Goal: Information Seeking & Learning: Learn about a topic

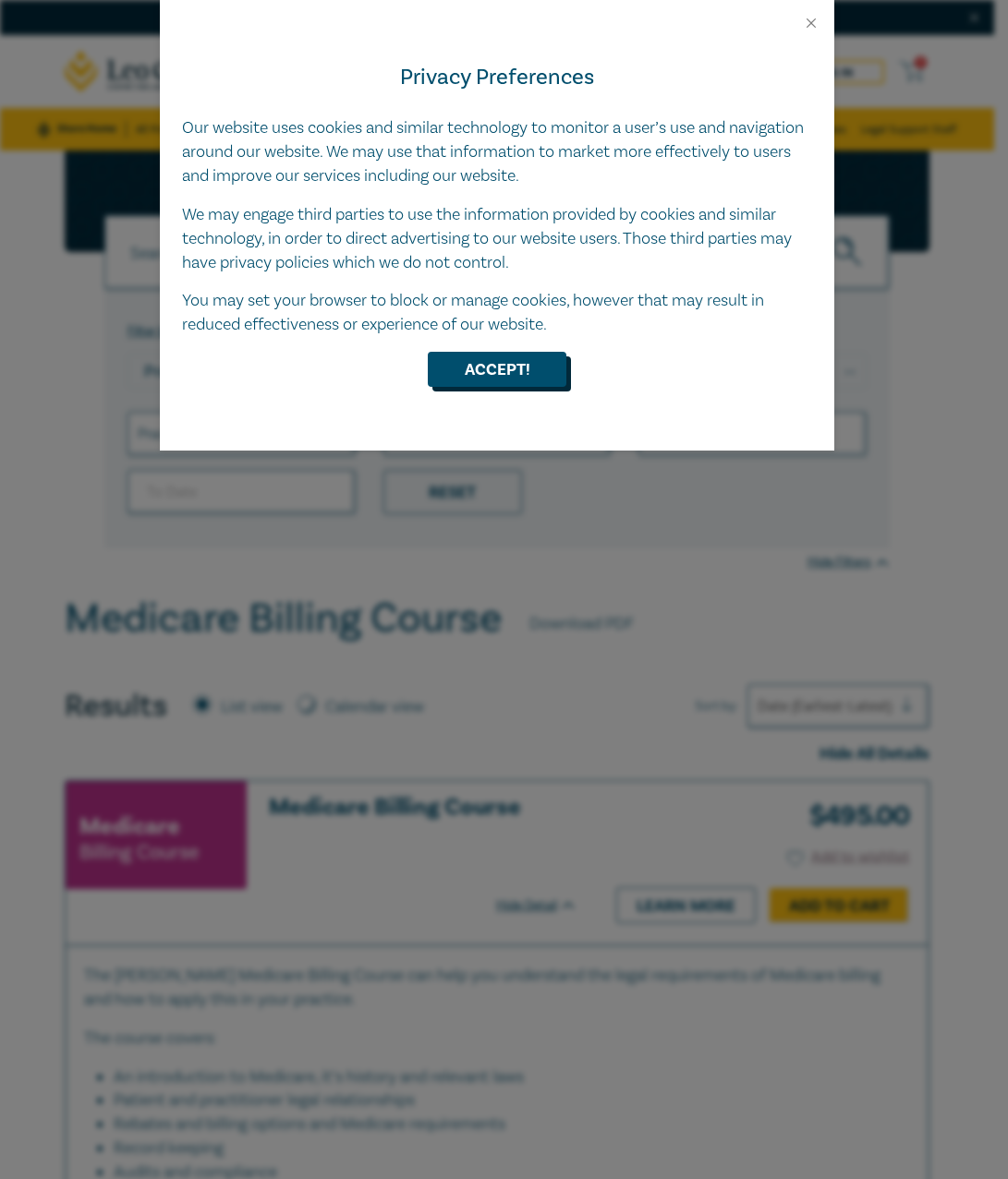
click at [514, 360] on button "Accept!" at bounding box center [497, 370] width 139 height 35
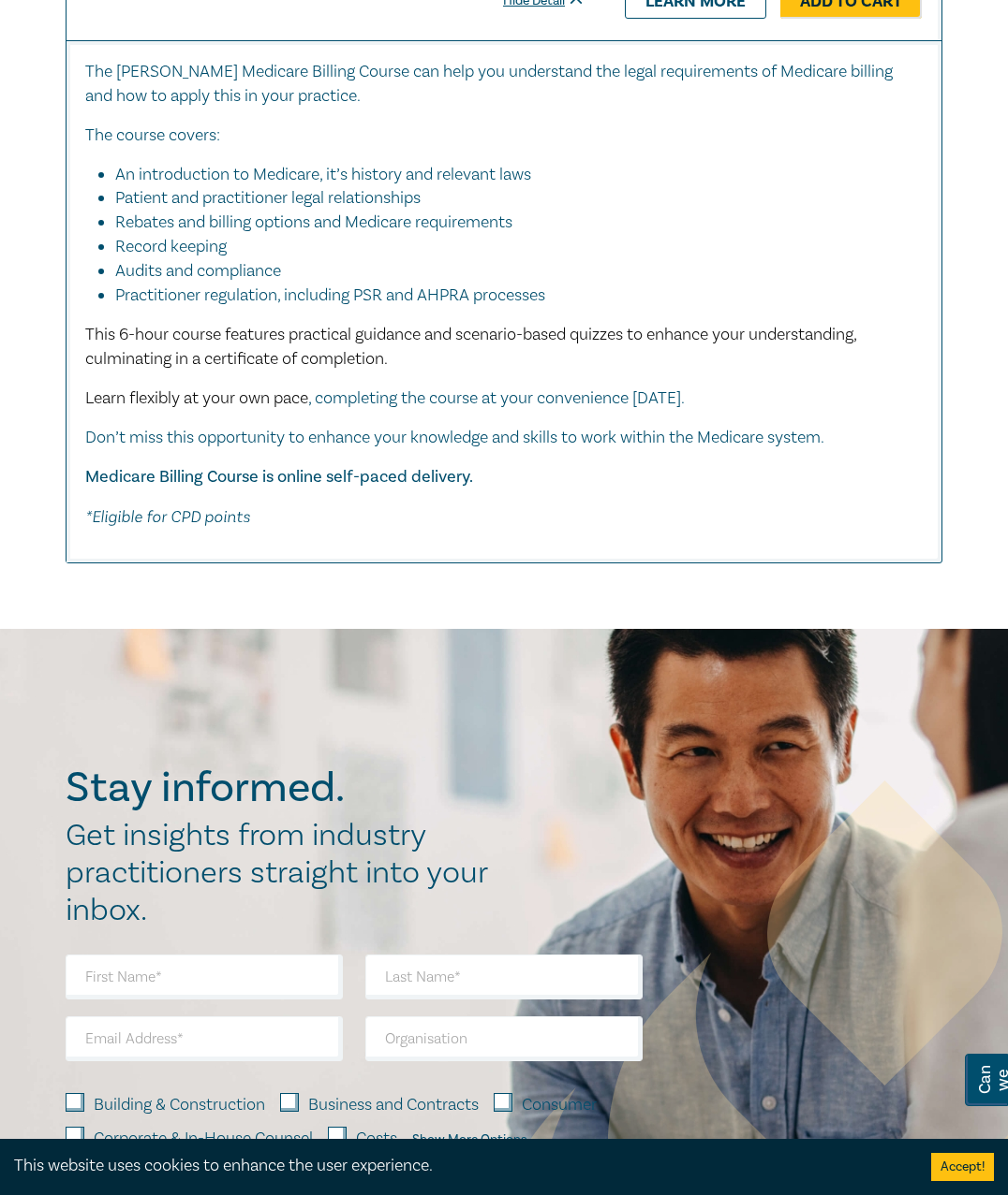
scroll to position [562, 0]
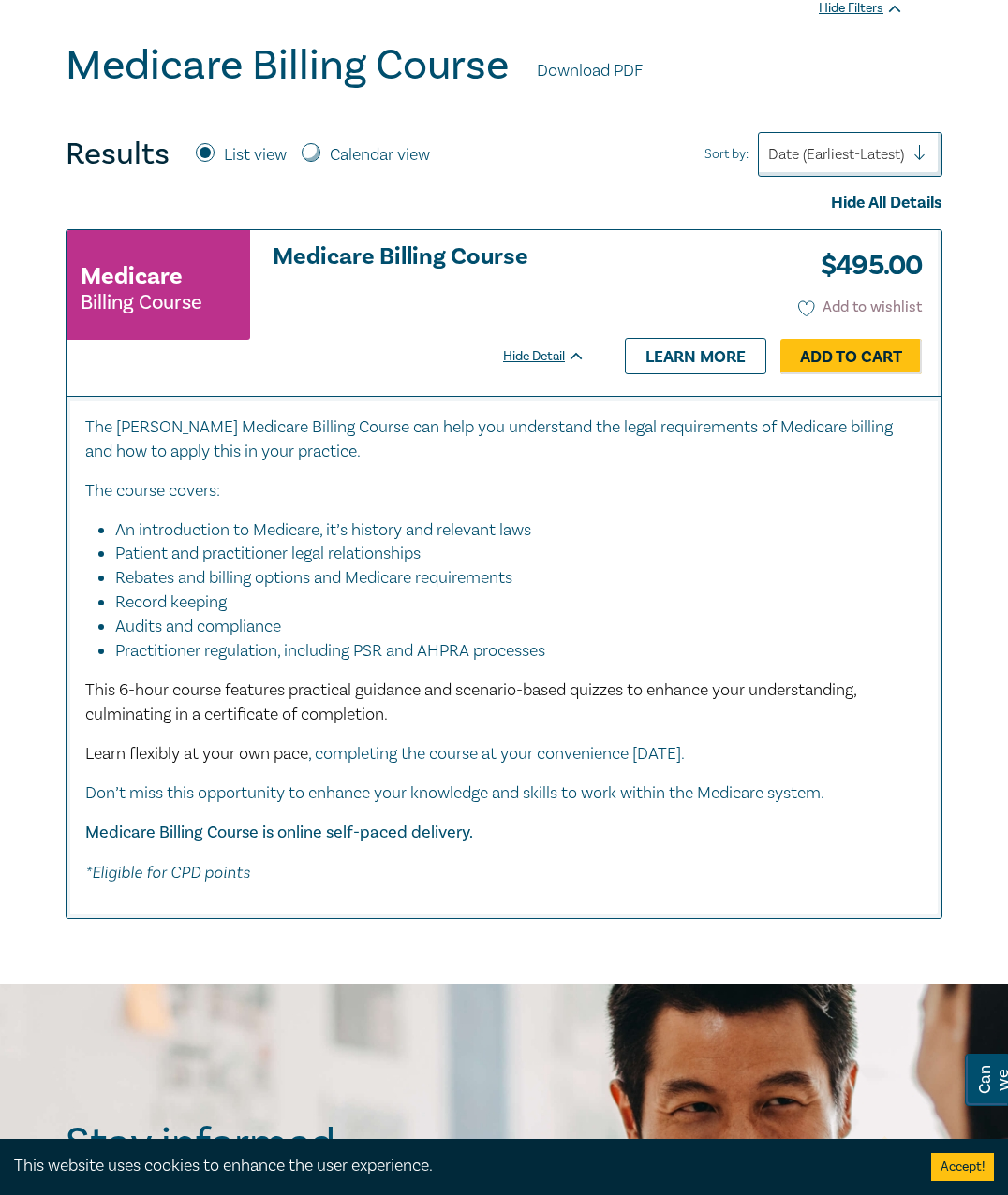
click at [556, 69] on link "Download PDF" at bounding box center [589, 71] width 106 height 24
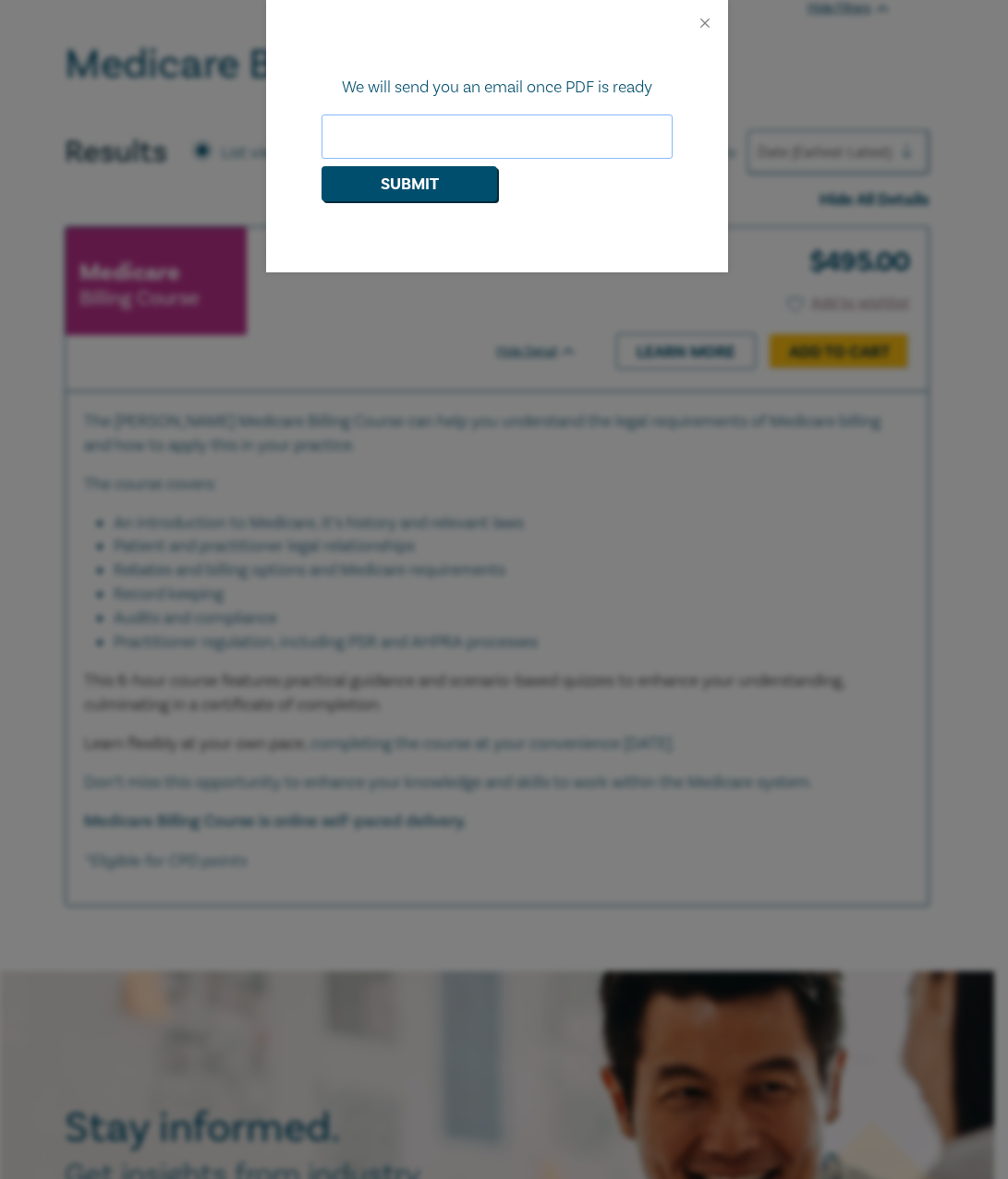
click at [426, 141] on input "email" at bounding box center [497, 137] width 351 height 44
type input "ncahill@oromax.com.au"
click at [456, 182] on button "Submit" at bounding box center [409, 184] width 176 height 35
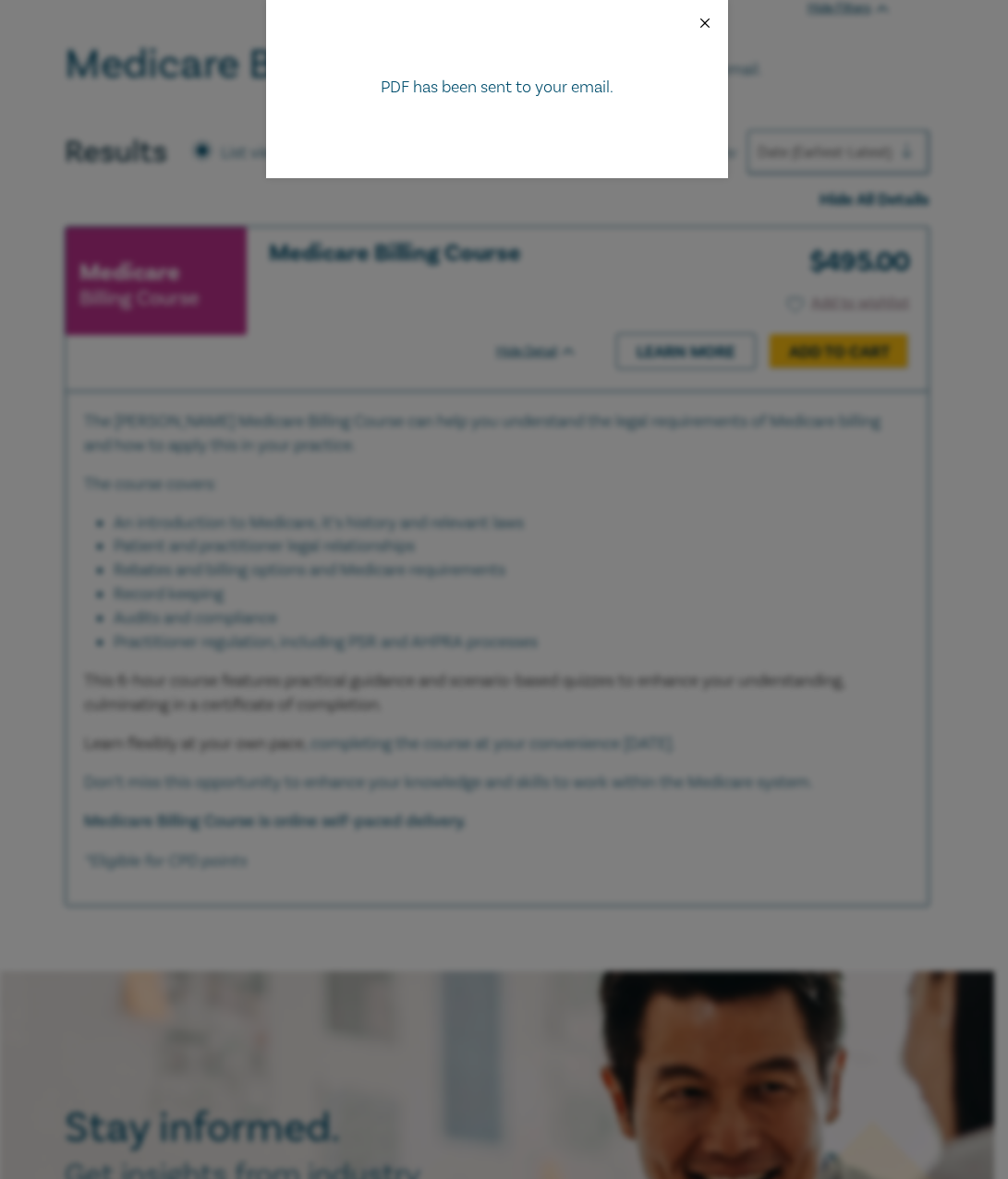
click at [707, 22] on button "Close" at bounding box center [705, 23] width 17 height 17
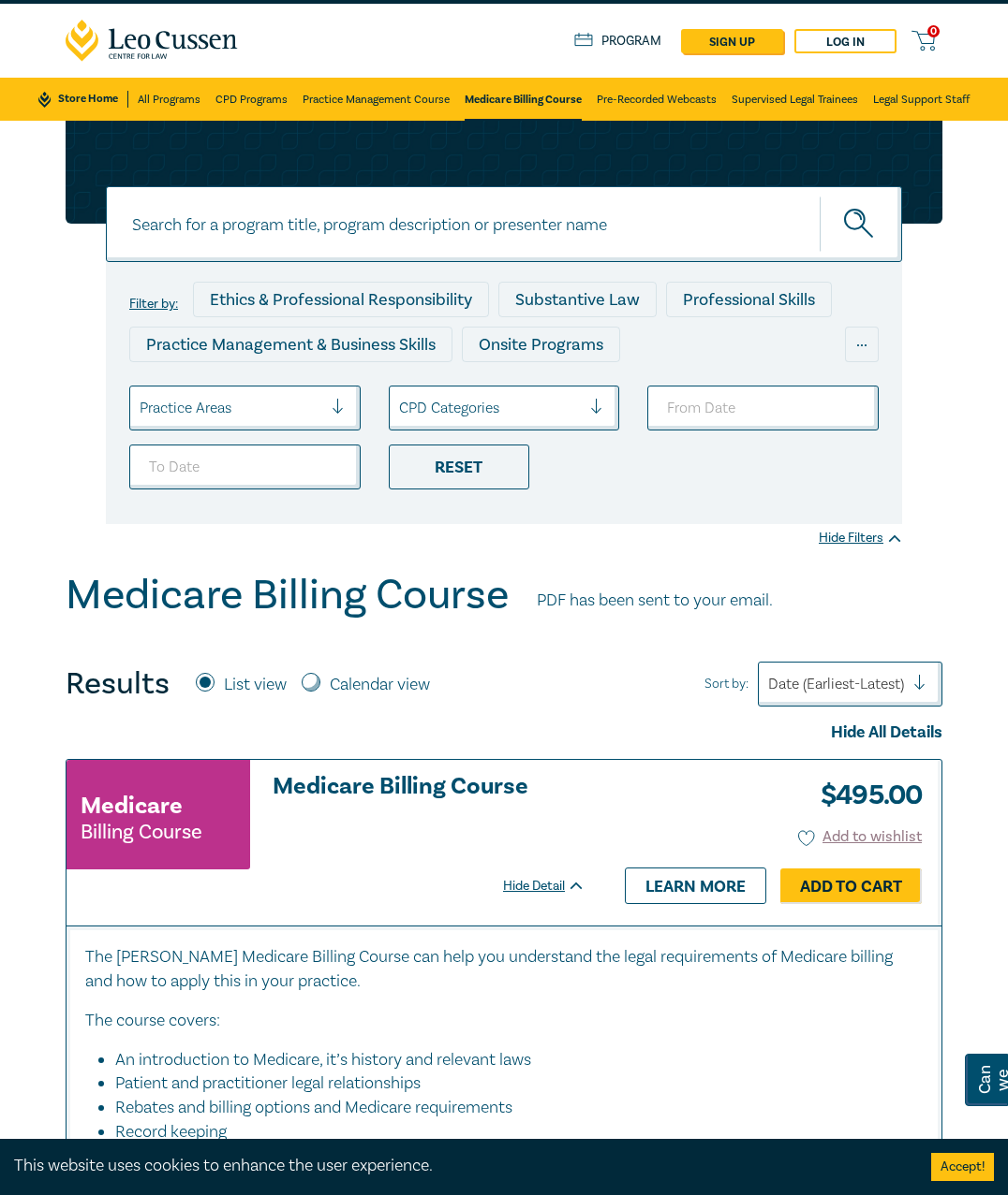
scroll to position [0, 0]
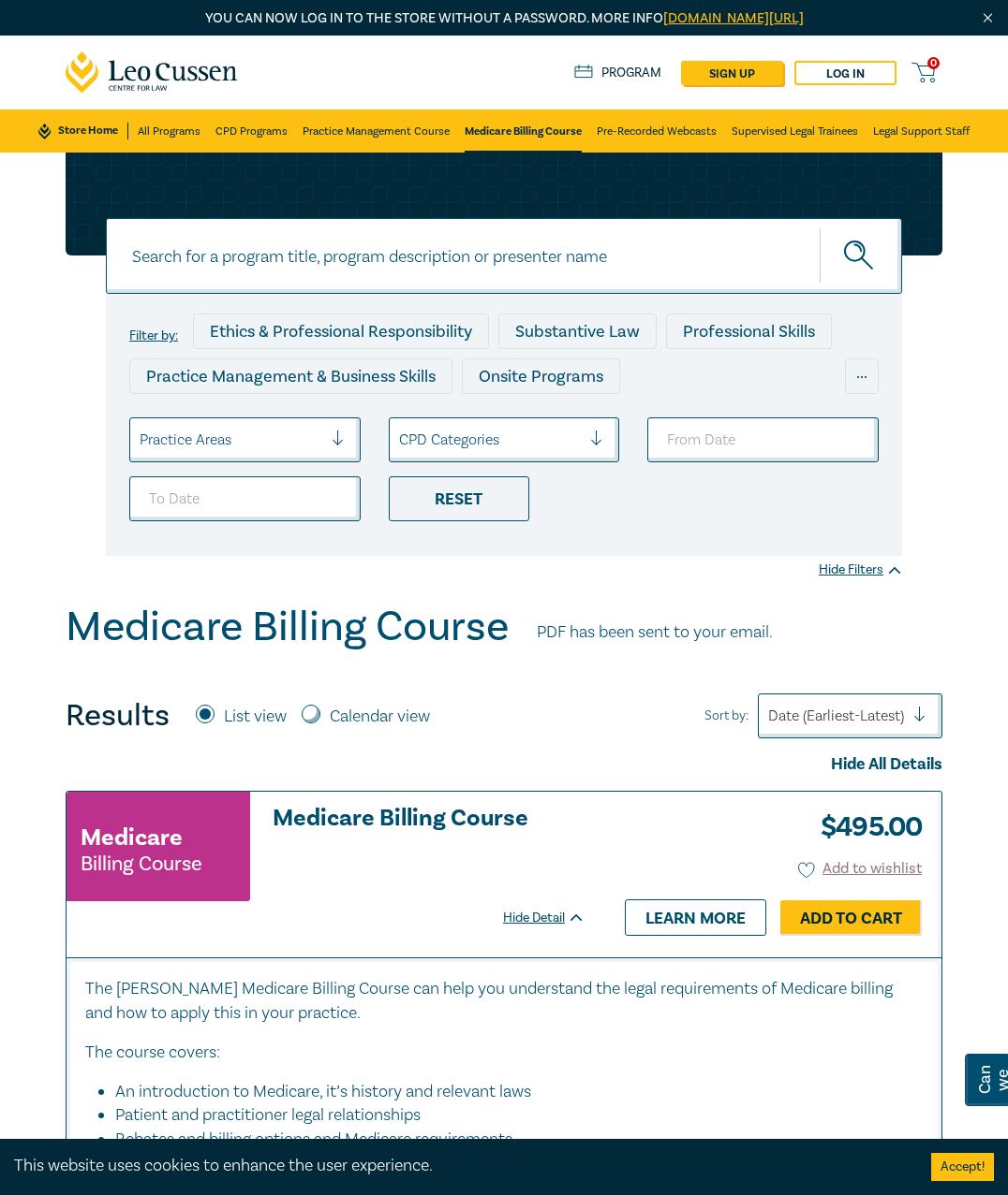
click at [516, 127] on link "Medicare Billing Course" at bounding box center [523, 131] width 117 height 43
click at [166, 123] on link "All Programs" at bounding box center [169, 131] width 63 height 43
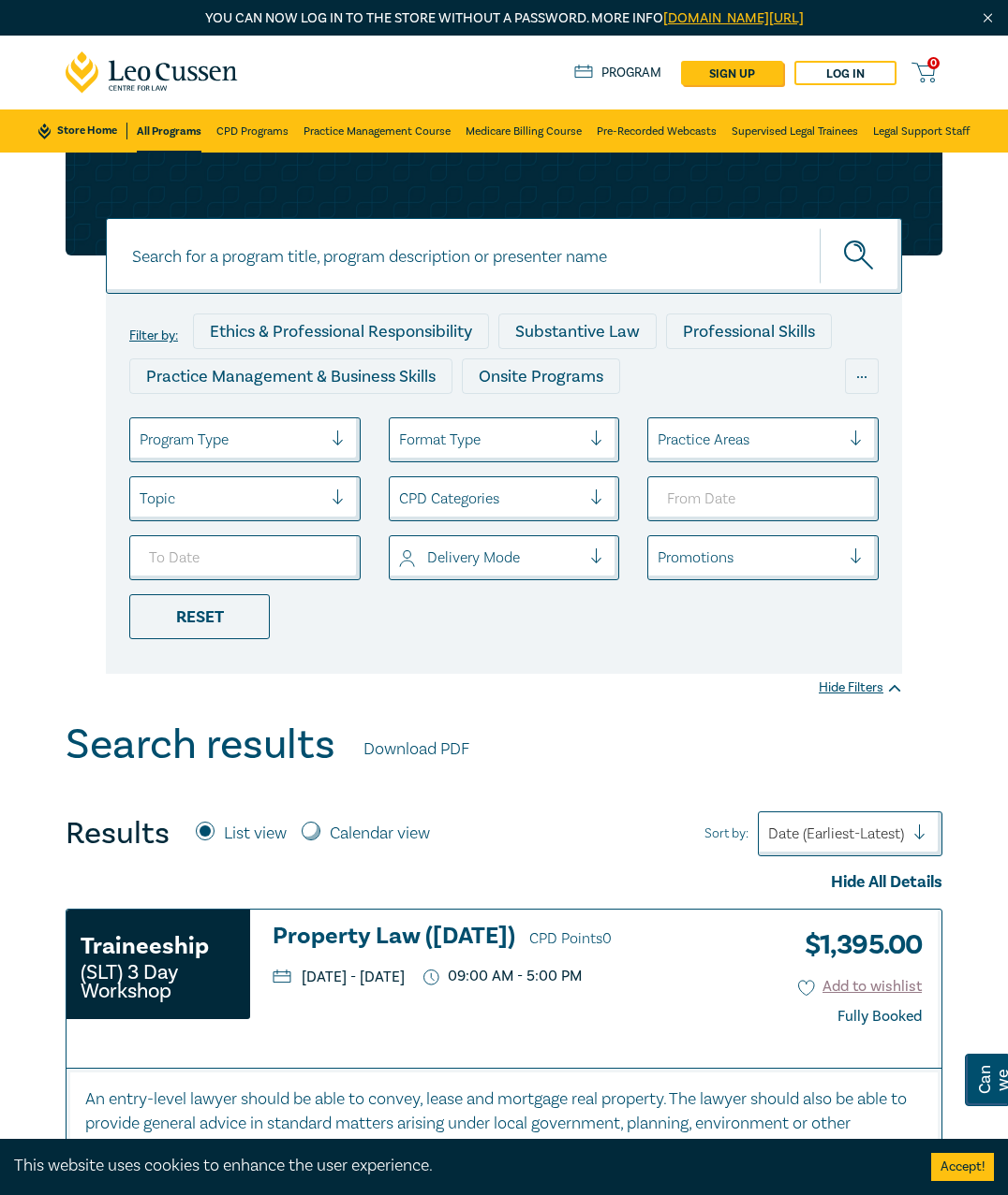
click at [324, 437] on div "Program Type" at bounding box center [230, 440] width 201 height 32
click at [406, 254] on input at bounding box center [504, 256] width 796 height 76
type input "billing"
click at [820, 228] on button "submit" at bounding box center [861, 256] width 82 height 57
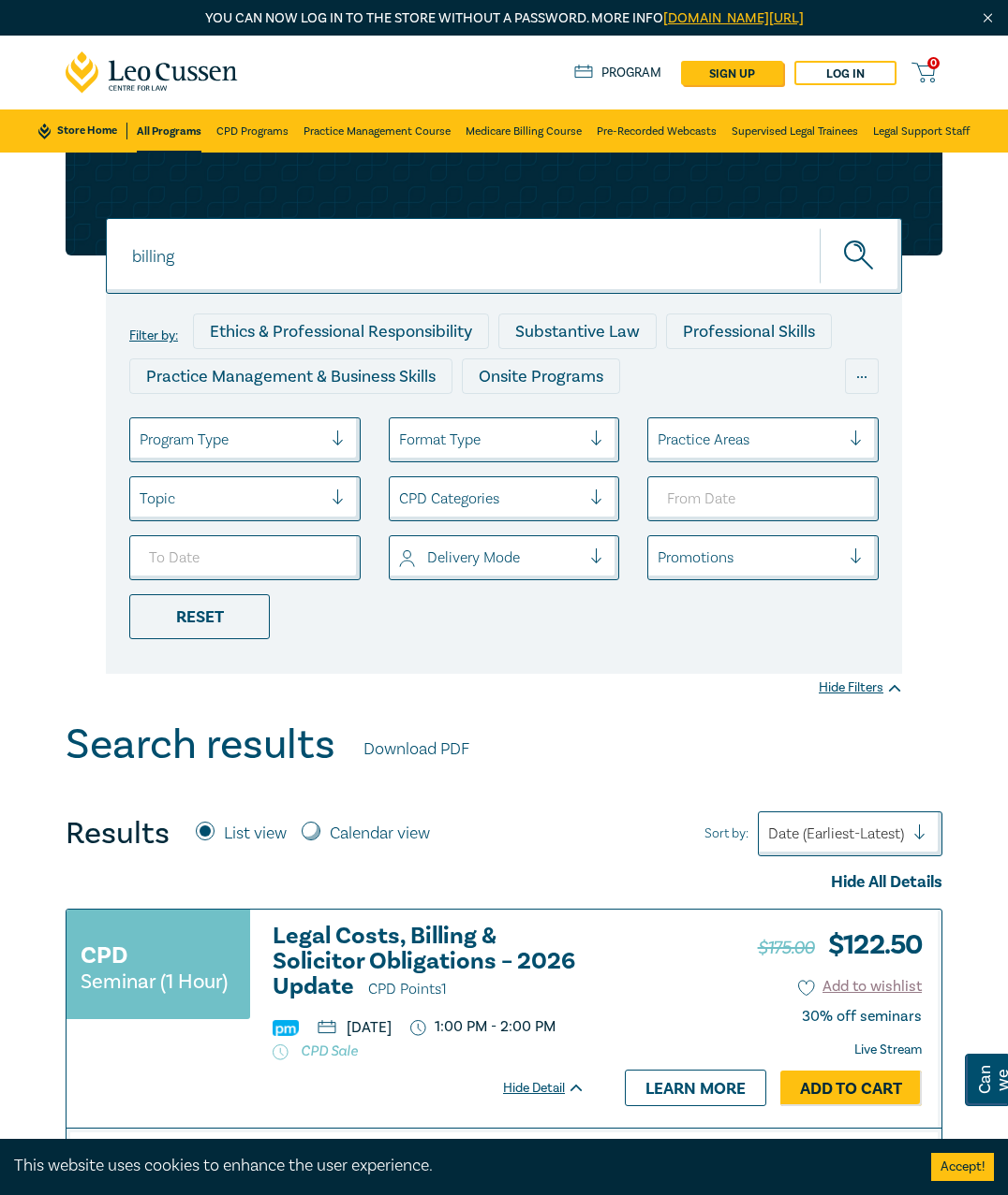
click at [862, 248] on icon "submit" at bounding box center [860, 257] width 33 height 33
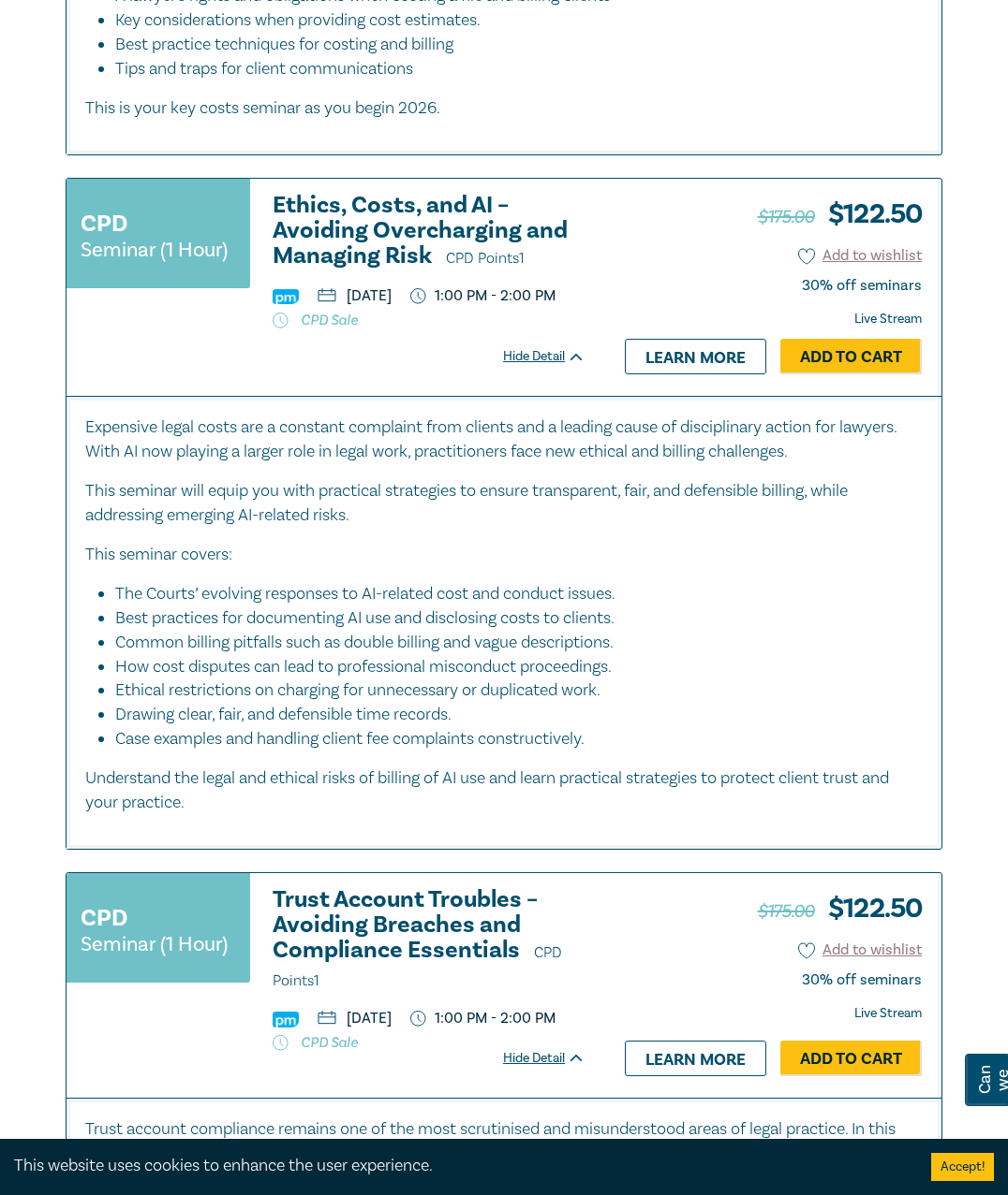
scroll to position [1310, 0]
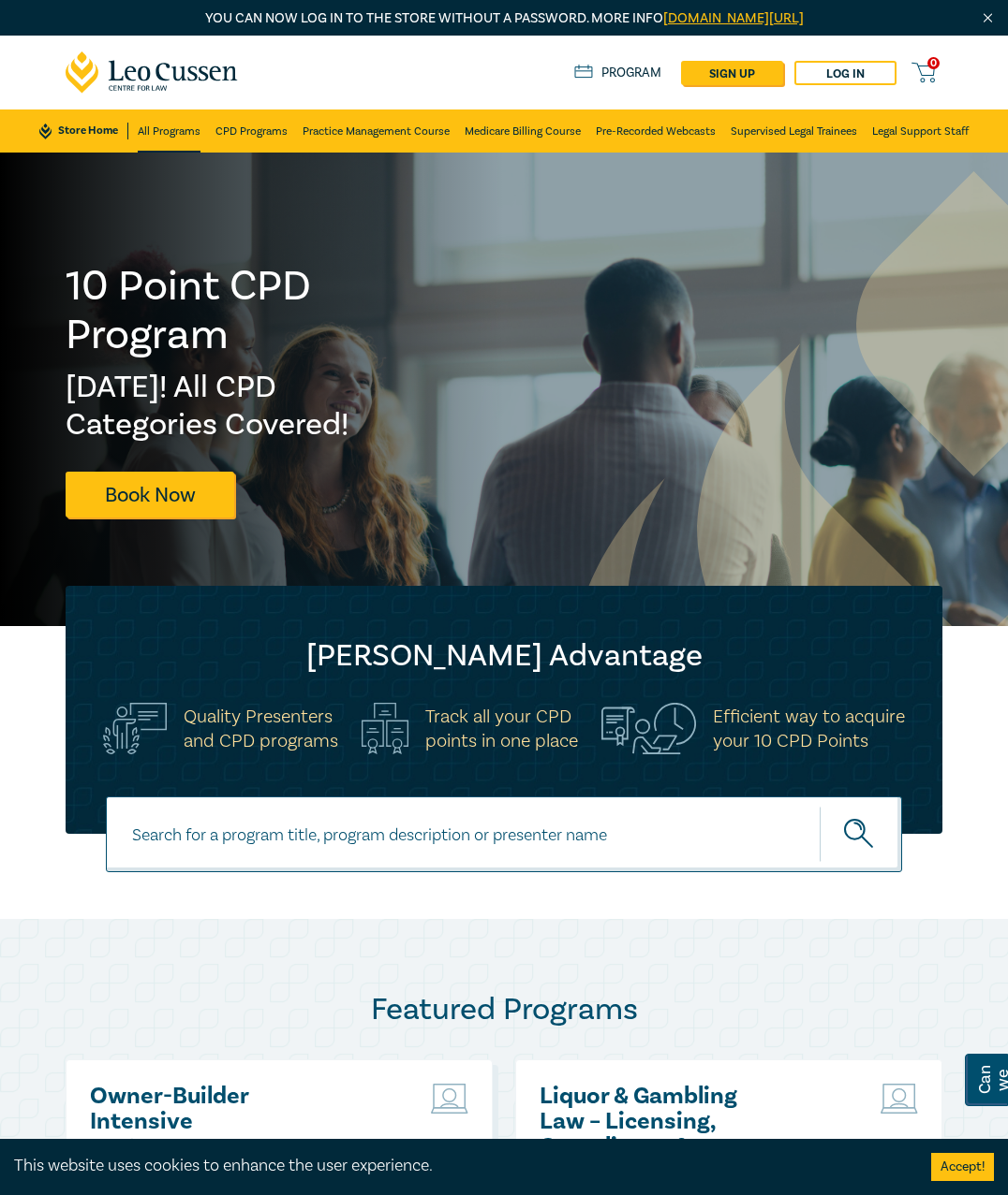
click at [180, 129] on link "All Programs" at bounding box center [169, 131] width 63 height 43
